Goal: Task Accomplishment & Management: Manage account settings

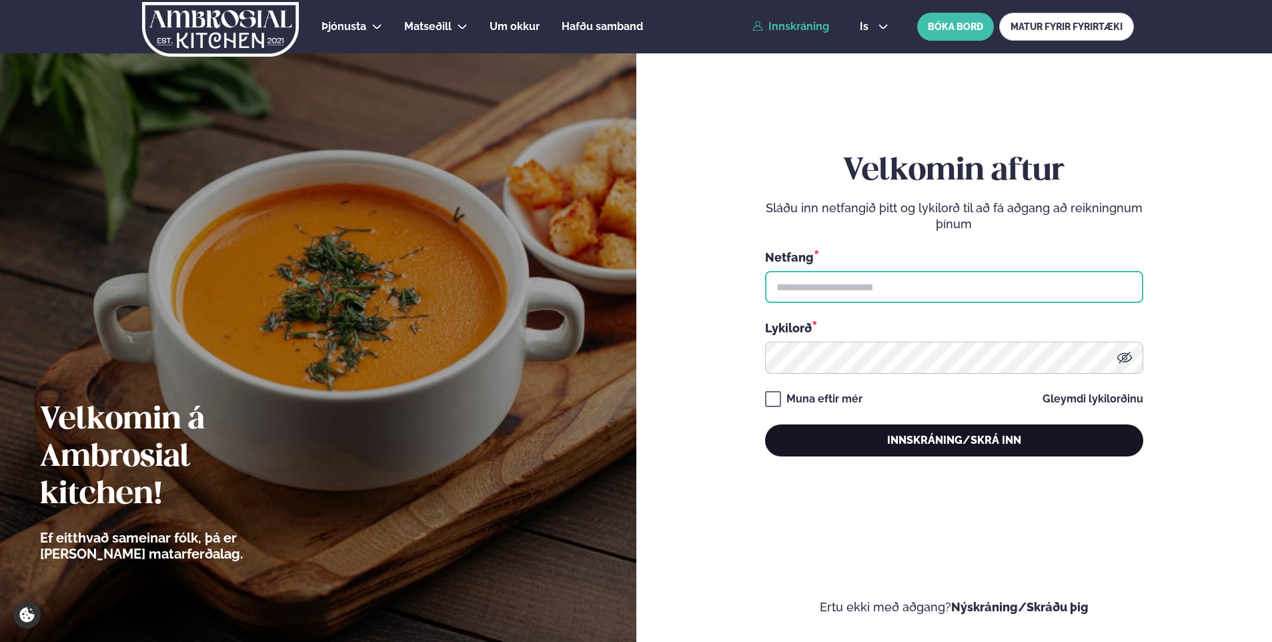
type input "**********"
click at [984, 442] on button "Innskráning/Skrá inn" at bounding box center [954, 440] width 378 height 32
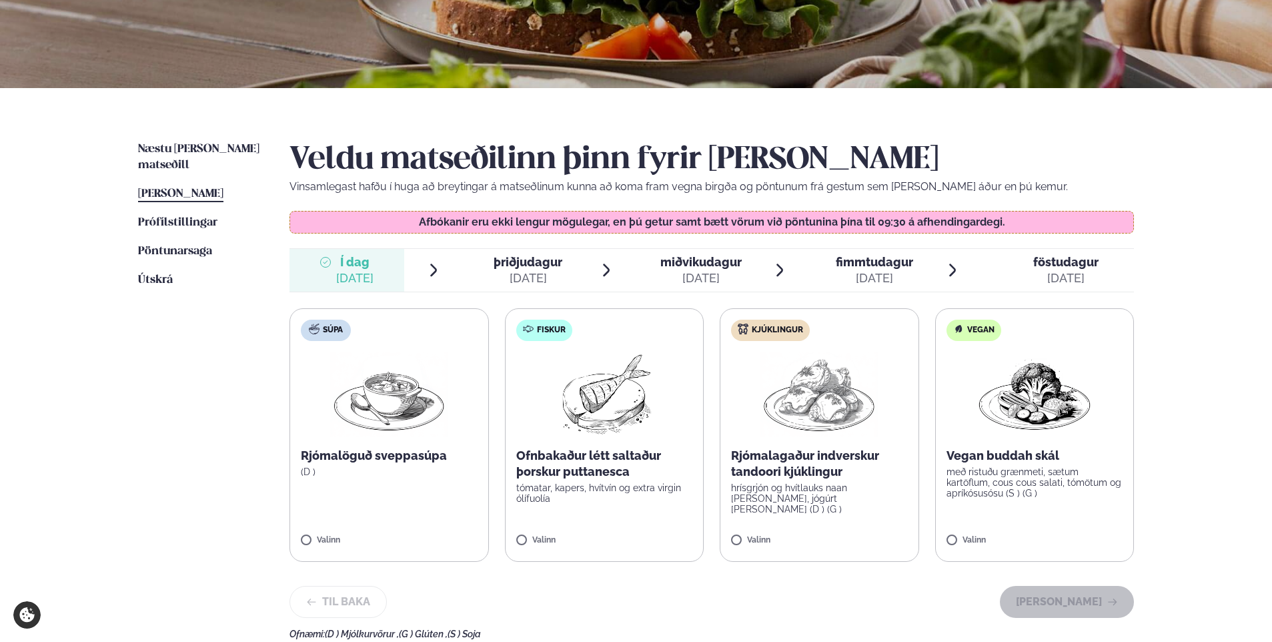
scroll to position [267, 0]
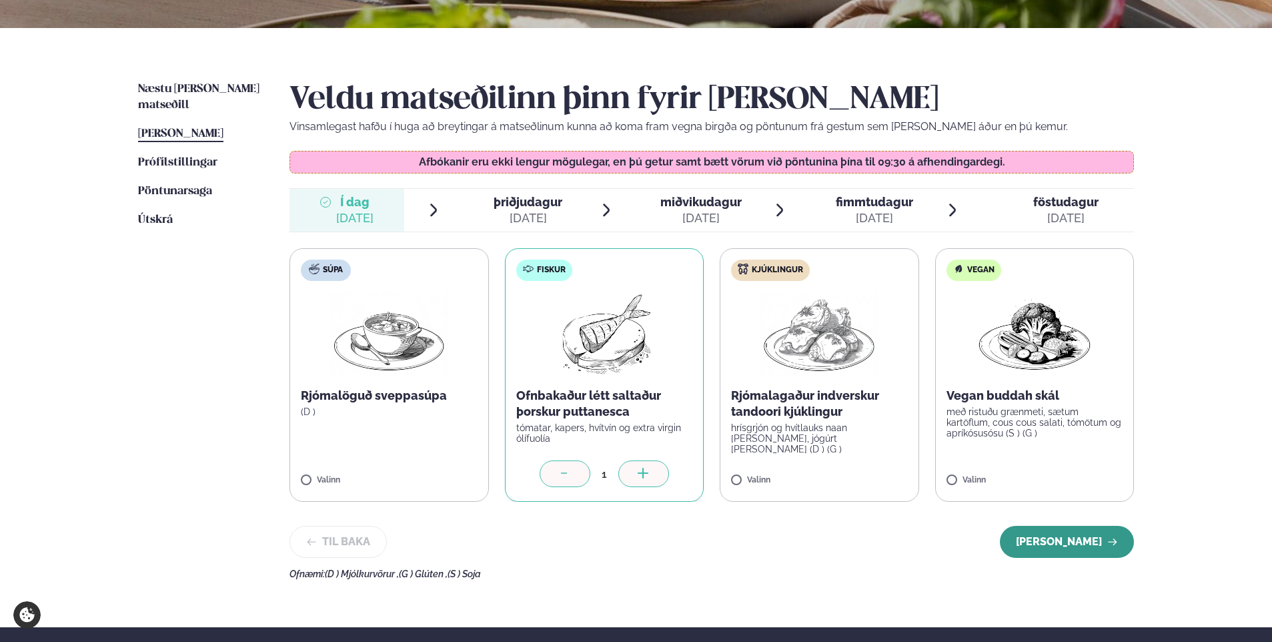
click at [1060, 536] on button "[PERSON_NAME]" at bounding box center [1067, 542] width 134 height 32
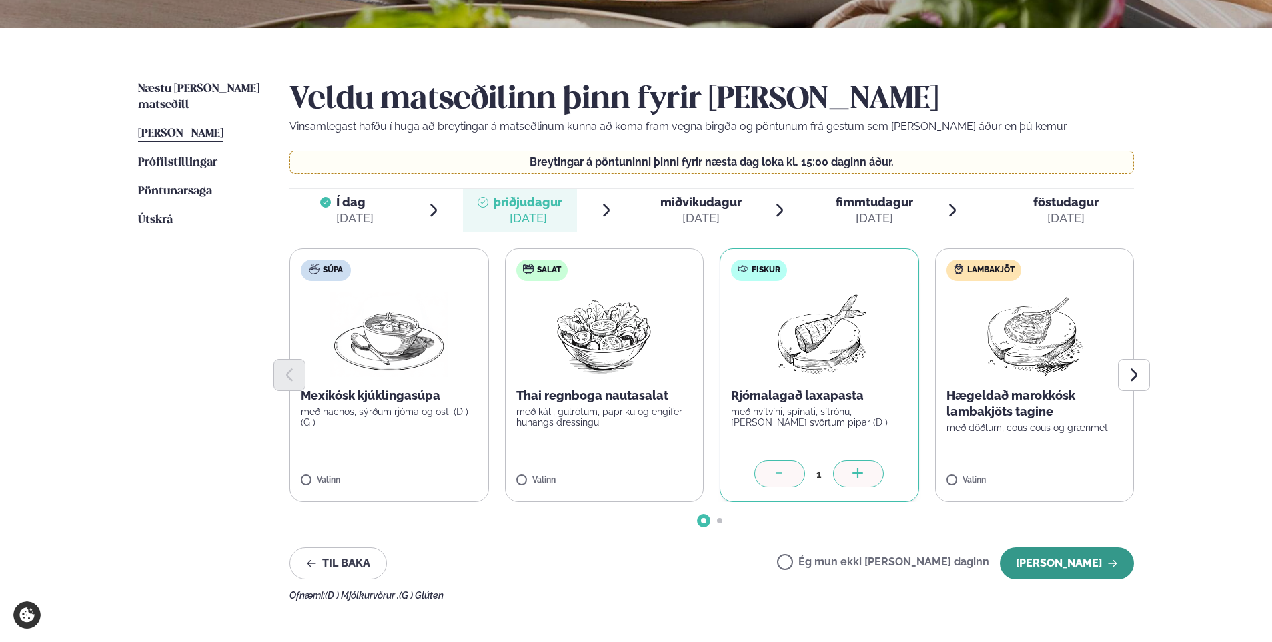
click at [1070, 565] on button "[PERSON_NAME]" at bounding box center [1067, 563] width 134 height 32
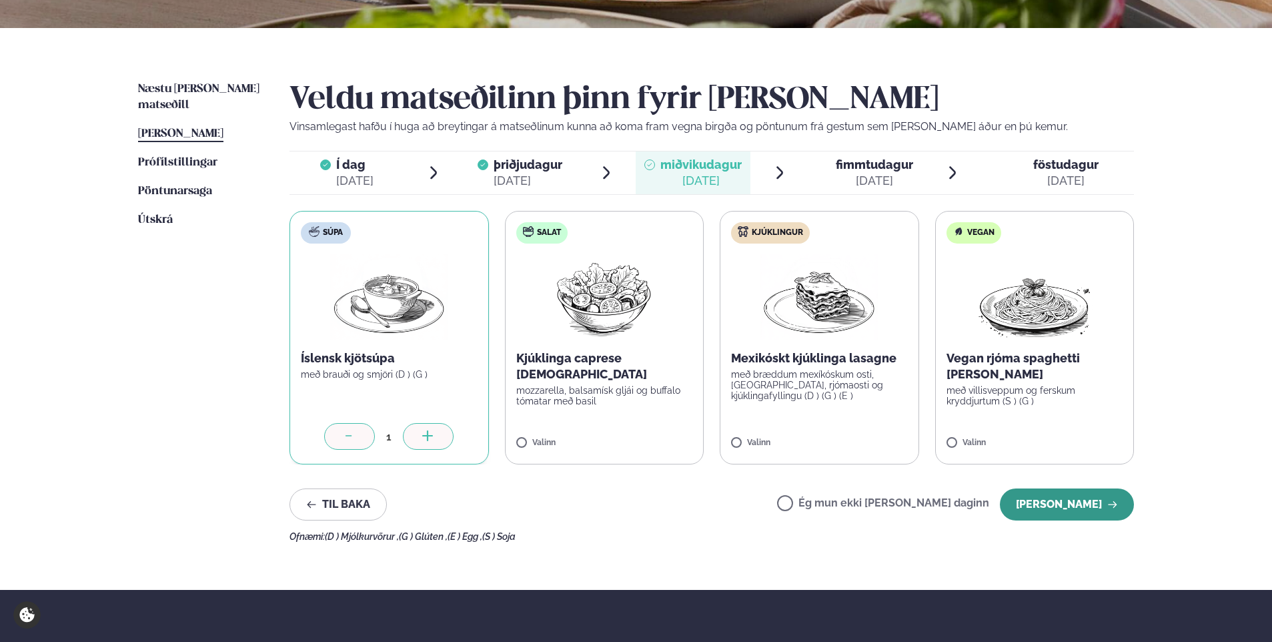
click at [1061, 500] on button "[PERSON_NAME]" at bounding box center [1067, 504] width 134 height 32
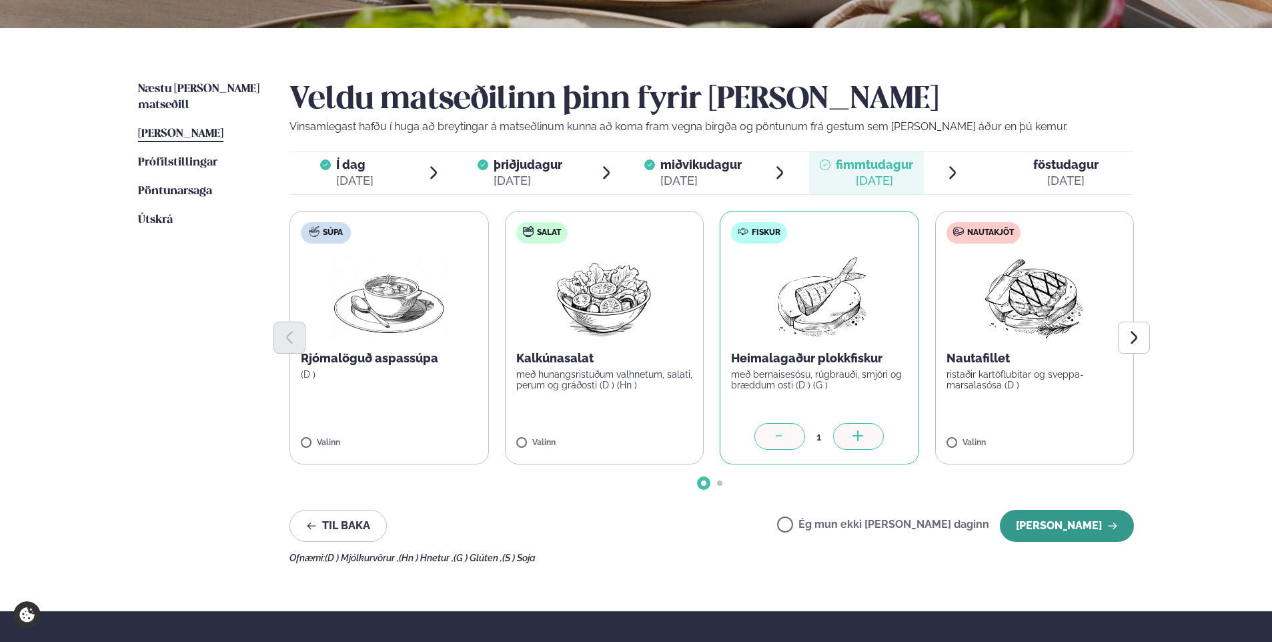
click at [1082, 518] on button "[PERSON_NAME]" at bounding box center [1067, 526] width 134 height 32
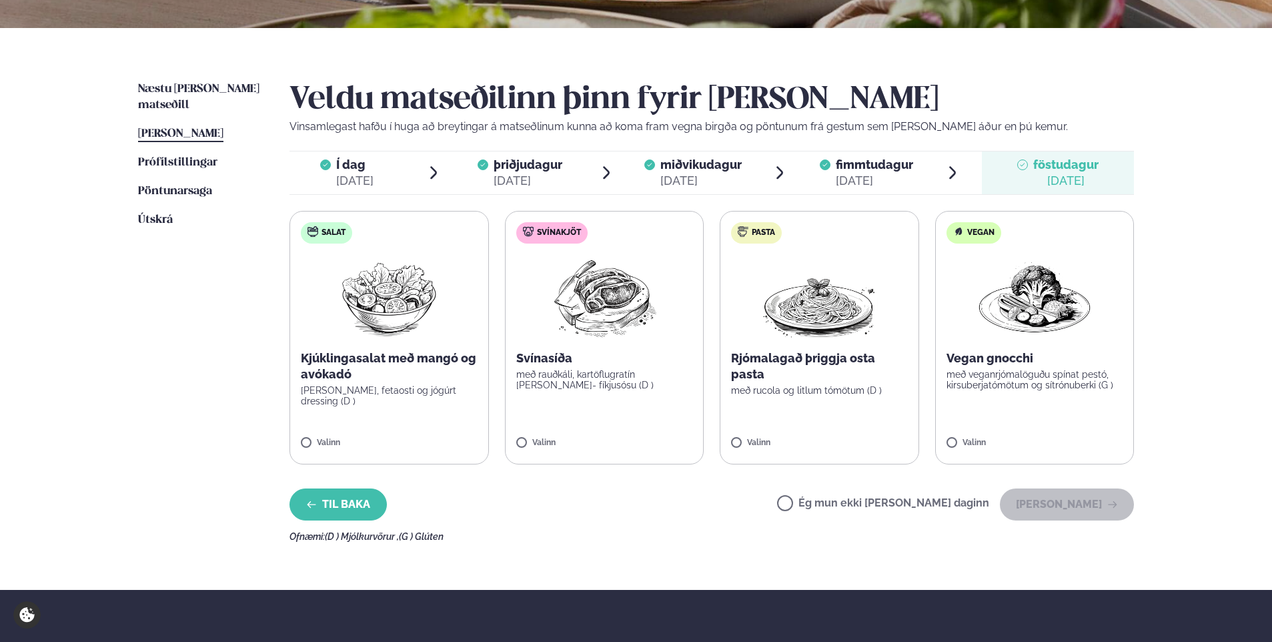
click at [350, 512] on button "Til baka" at bounding box center [338, 504] width 97 height 32
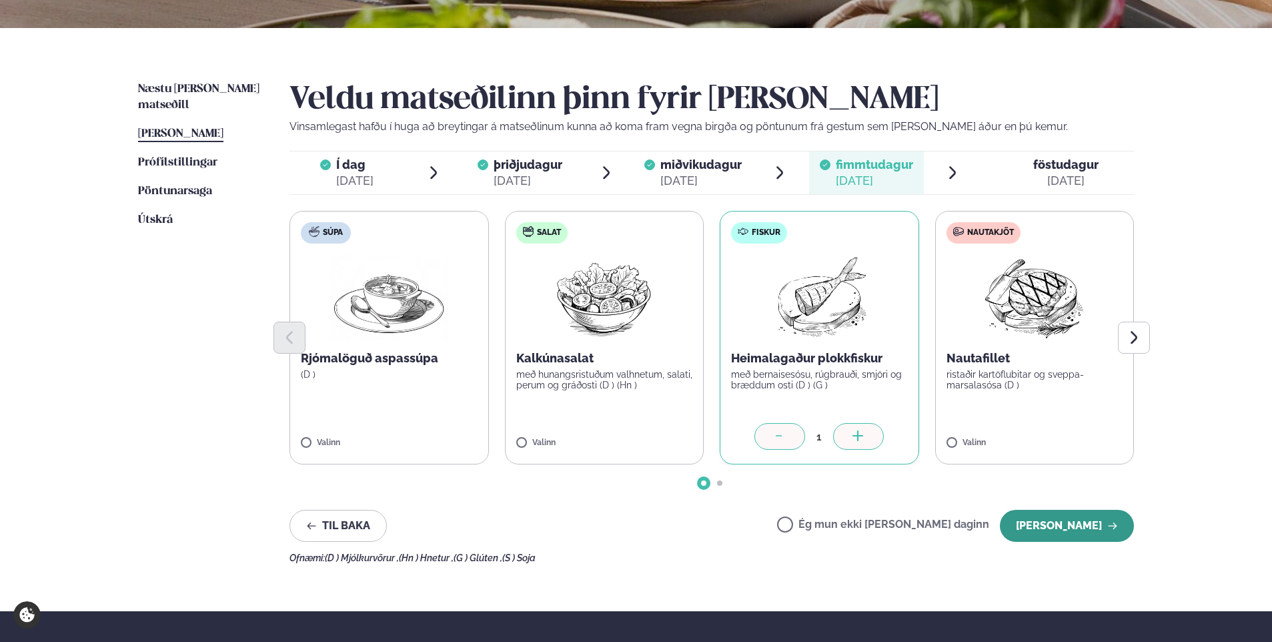
click at [1077, 522] on button "[PERSON_NAME]" at bounding box center [1067, 526] width 134 height 32
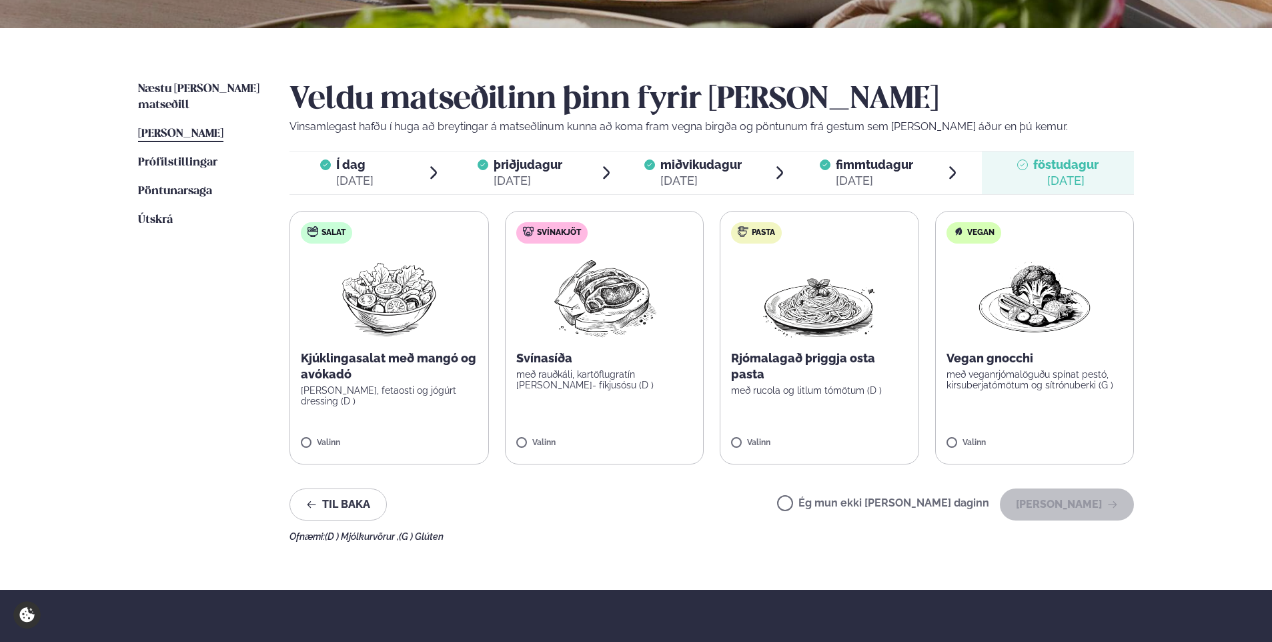
click at [829, 501] on label "Ég mun ekki [PERSON_NAME] daginn" at bounding box center [883, 505] width 212 height 14
click at [1064, 508] on button "[PERSON_NAME]" at bounding box center [1067, 504] width 134 height 32
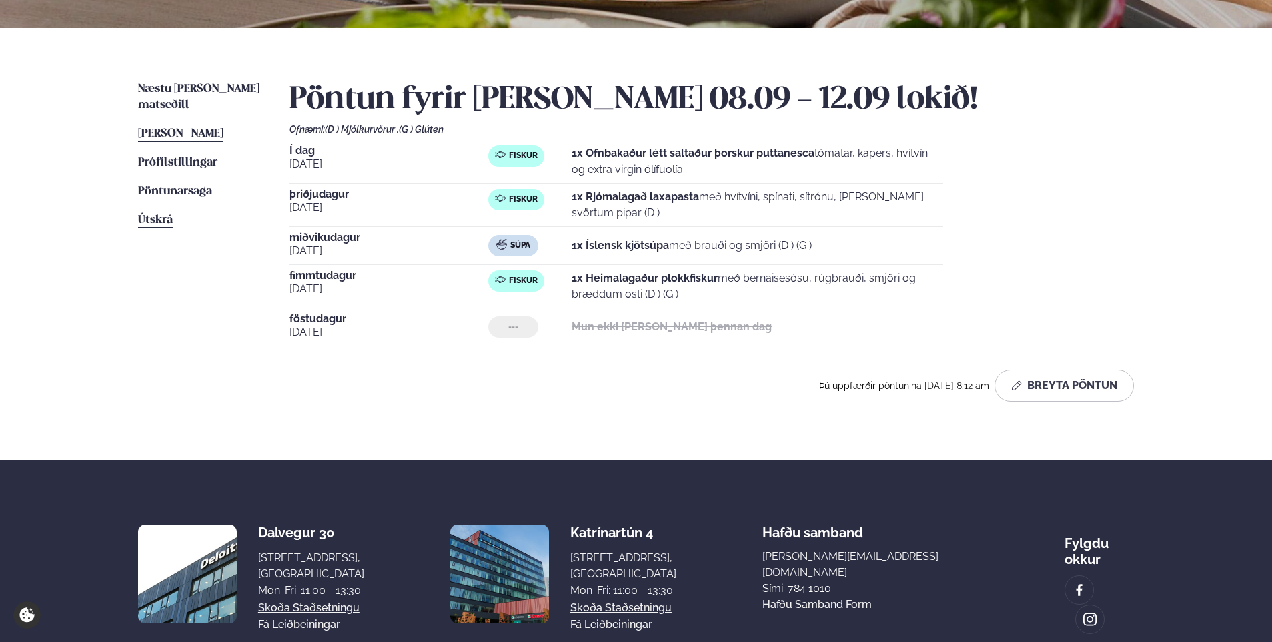
click at [147, 214] on span "Útskrá" at bounding box center [155, 219] width 35 height 11
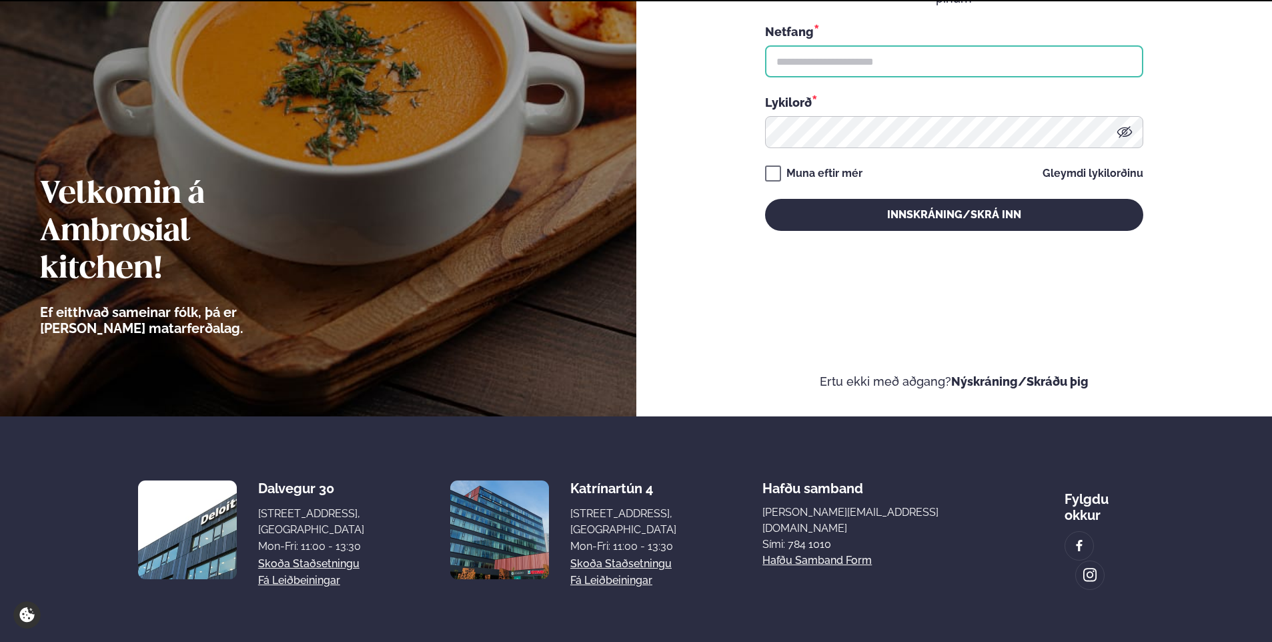
type input "**********"
